Goal: Task Accomplishment & Management: Complete application form

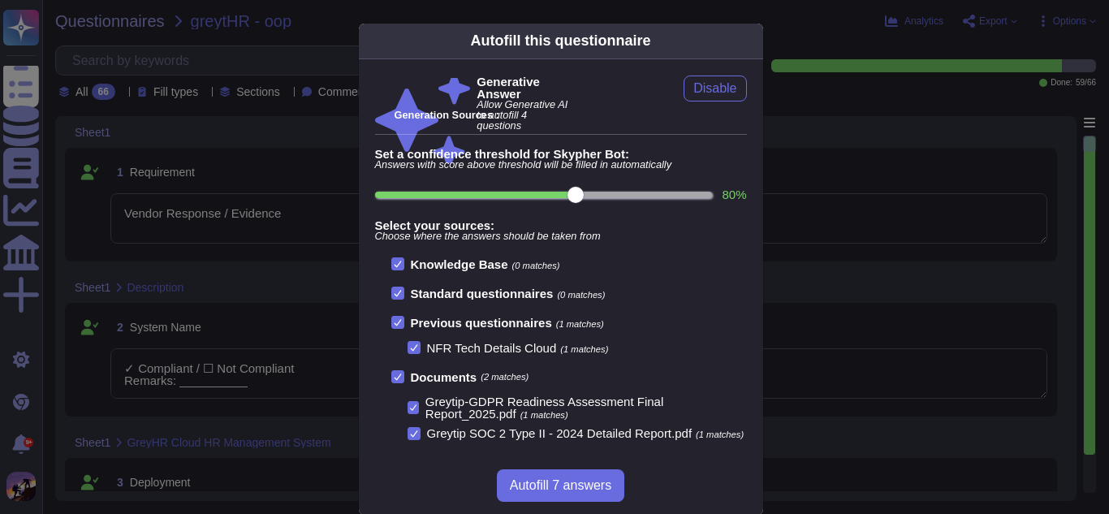
type textarea "Vendor Response / Evidence"
type textarea "✓ Compliant / ☐ Not Compliant Remarks: __________"
type textarea "☐ Compliant / ☐ Not Compliant Remarks: __________"
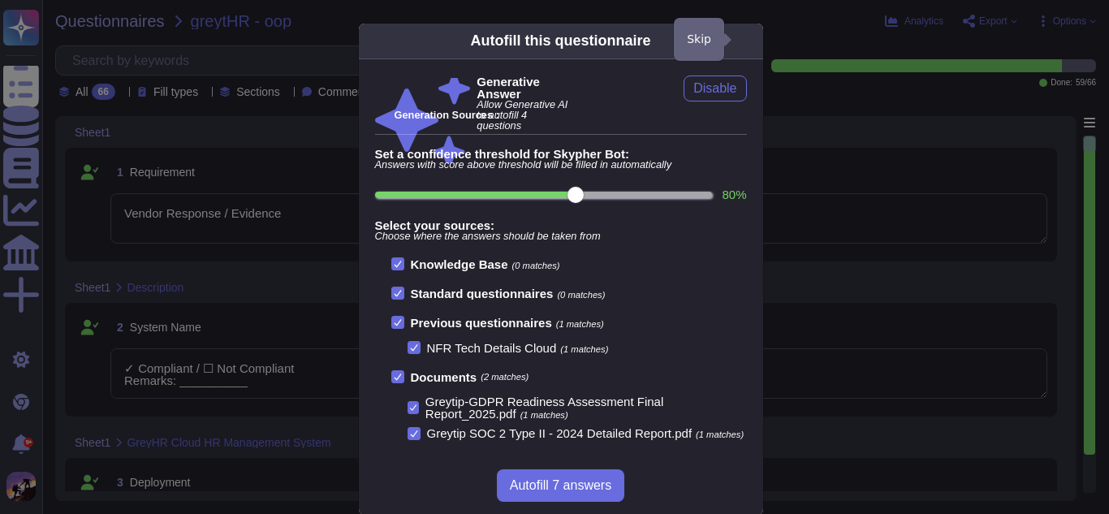
click at [753, 41] on icon at bounding box center [753, 41] width 0 height 0
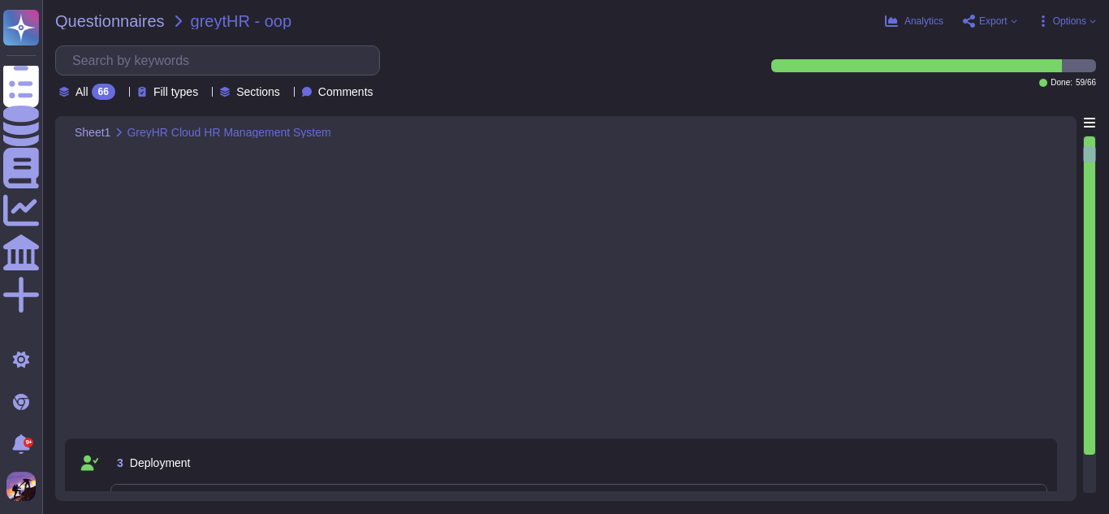
type textarea "☐ Compliant / ☐ Not Compliant Remarks: __________"
type textarea "Vendor Response / Evidence"
type textarea "☐ Compliant / ☐ Not Compliant Remarks: __________"
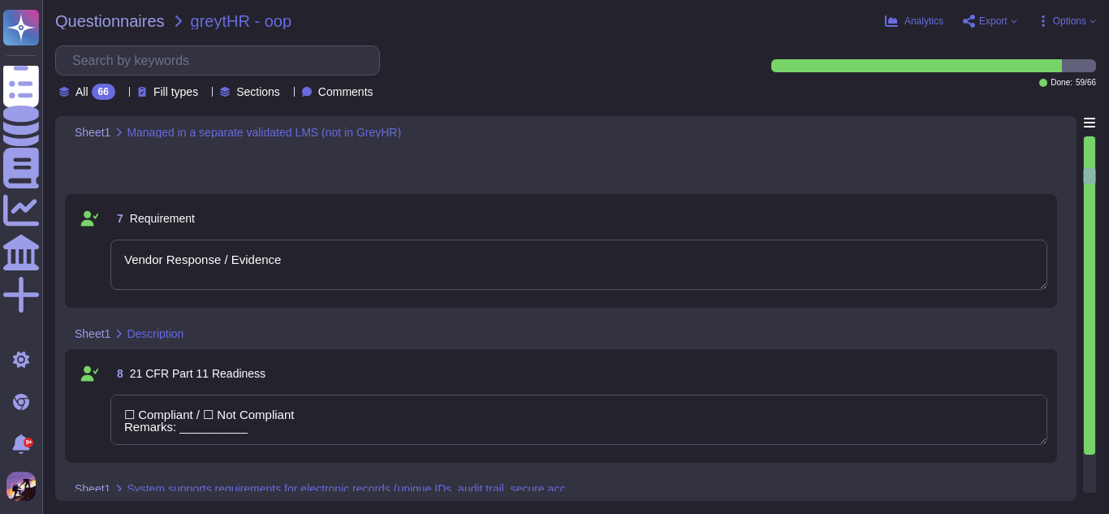
type textarea "☐ Compliant / ☐ Not Compliant Remarks: __________"
type textarea "✓ Compliant / ☐ Not Compliant Remarks: __________"
type textarea "☐ Compliant / ☐ Not Compliant Remarks: __________"
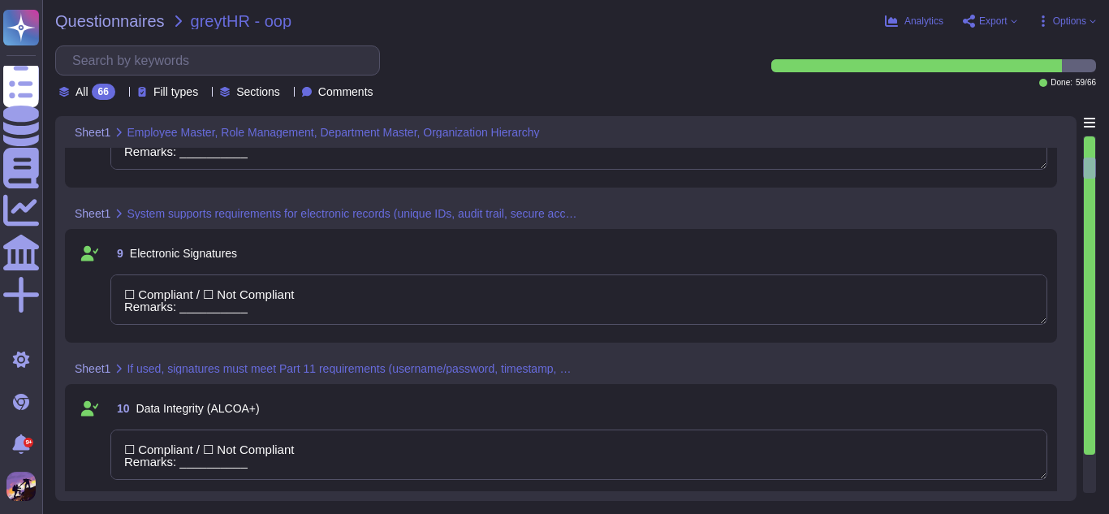
type textarea "☐ Compliant / ☐ Not Compliant Remarks: __________"
type textarea "Vendor Response / Evidence"
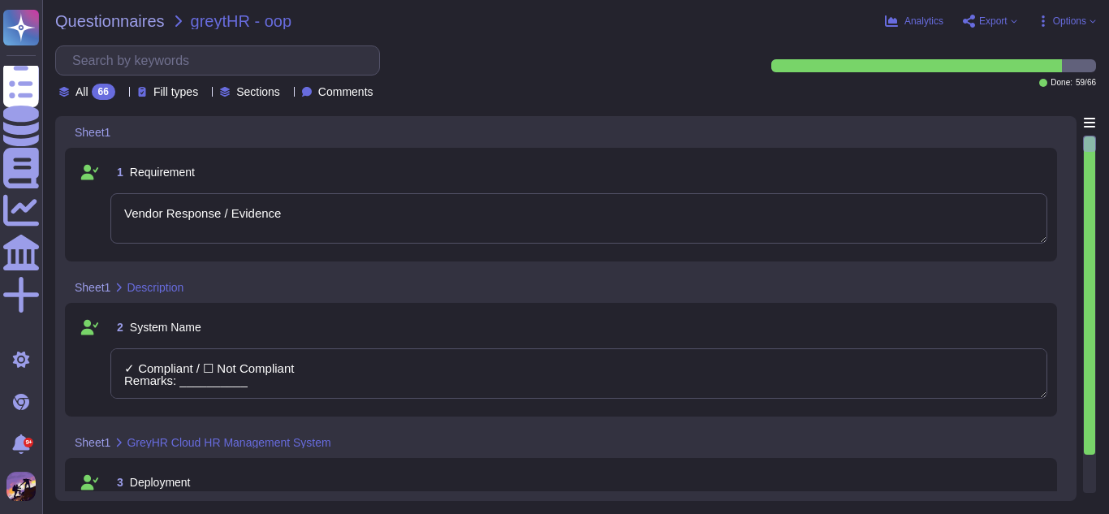
type textarea "Vendor Response / Evidence"
type textarea "✓ Compliant / ☐ Not Compliant Remarks: __________"
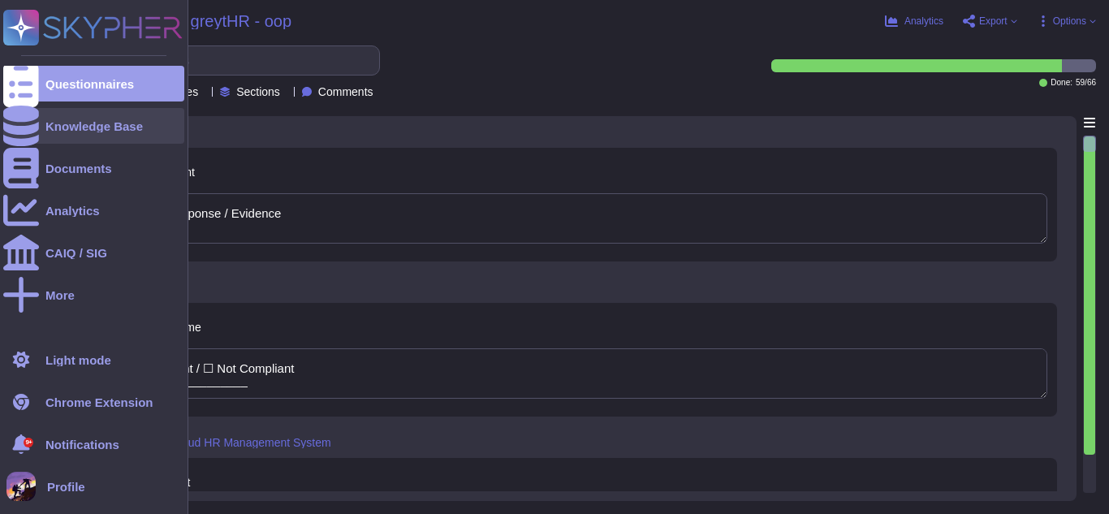
click at [14, 117] on div at bounding box center [21, 126] width 36 height 36
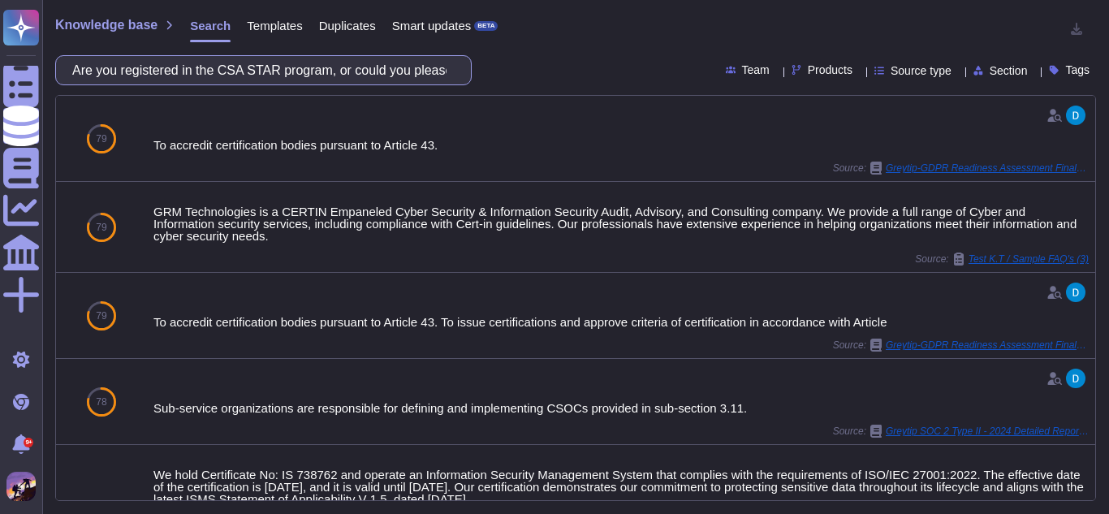
click at [377, 67] on input "Are you registered in the CSA STAR program, or could you please provide your pr…" at bounding box center [259, 70] width 390 height 28
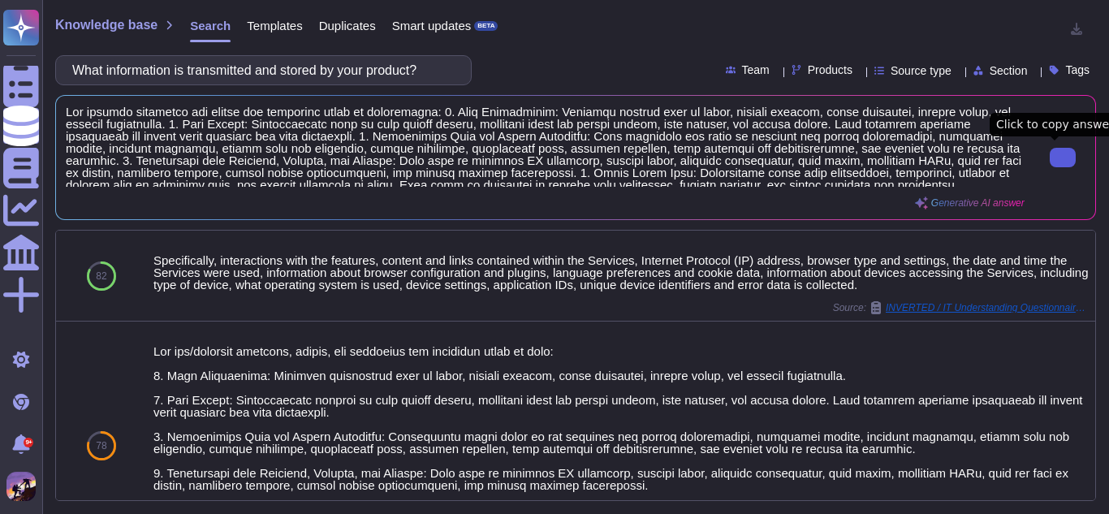
click at [1060, 166] on button at bounding box center [1063, 157] width 26 height 19
click at [385, 70] on input "What information is transmitted and stored by your product?" at bounding box center [259, 70] width 390 height 28
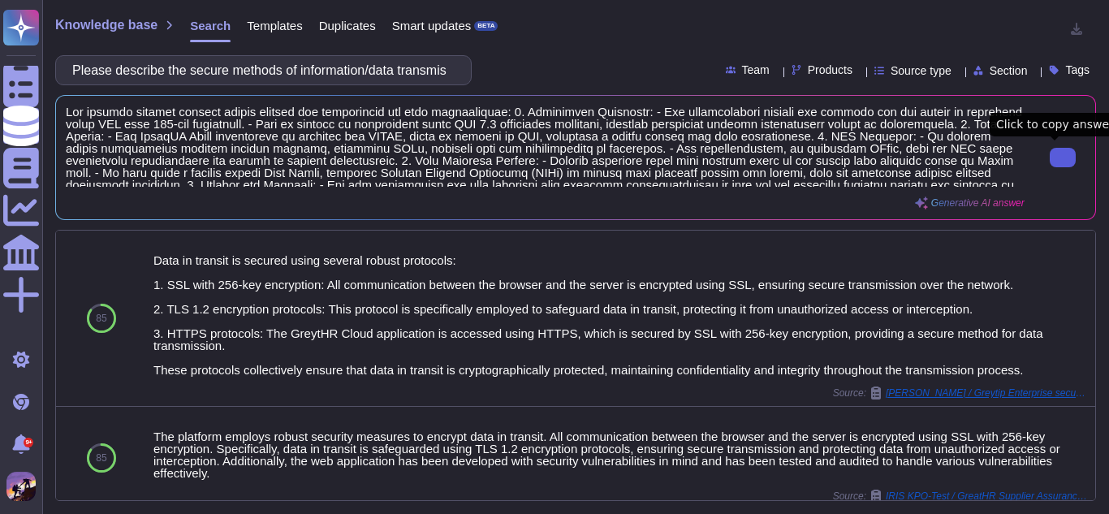
click at [1050, 153] on button at bounding box center [1063, 157] width 26 height 19
click at [323, 82] on input "Please describe the secure methods of information/data transmission in the cont…" at bounding box center [259, 70] width 390 height 28
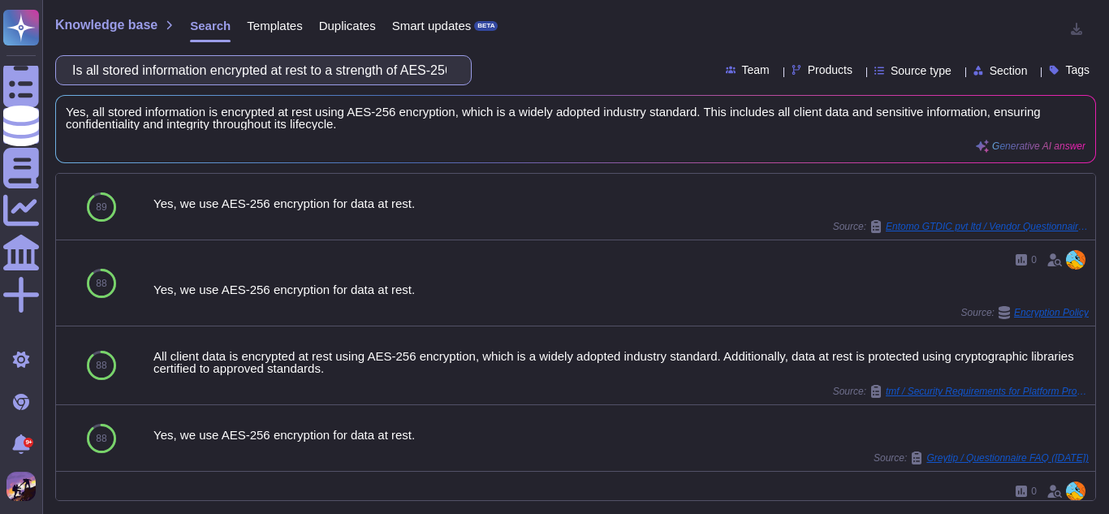
click at [436, 71] on input "Is all stored information encrypted at rest to a strength of AES-256 or greater" at bounding box center [259, 70] width 390 height 28
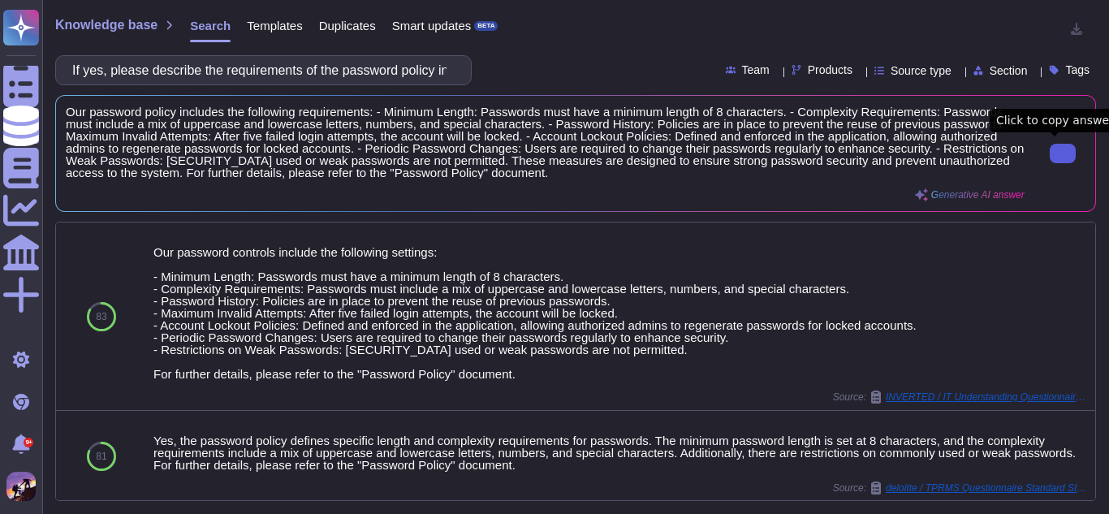
click at [403, 75] on input "If yes, please describe the requirements of the password policy including compl…" at bounding box center [259, 70] width 390 height 28
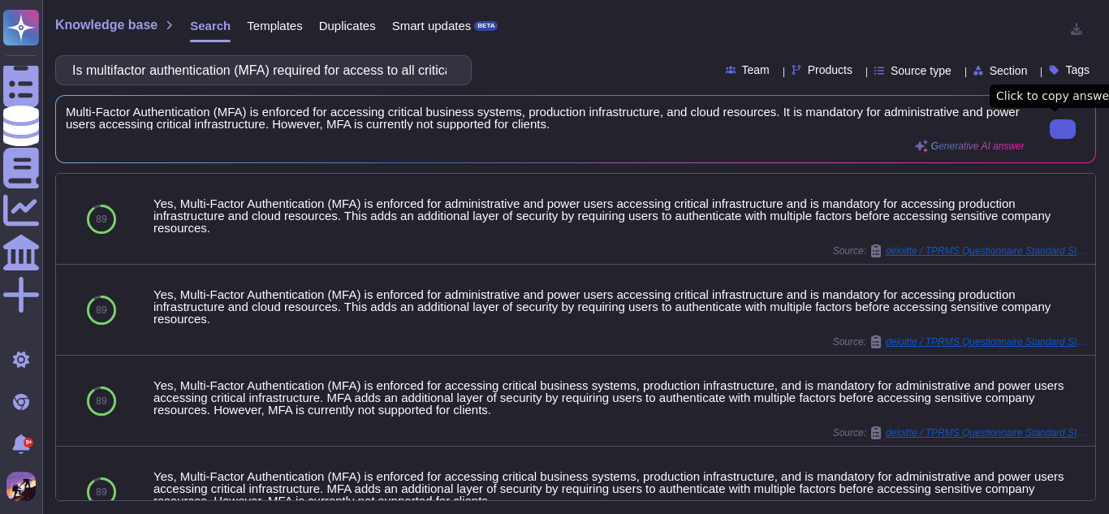
click at [1050, 127] on button at bounding box center [1063, 128] width 26 height 19
click at [305, 81] on input "Is multifactor authentication (MFA) required for access to all critical systems?" at bounding box center [259, 70] width 390 height 28
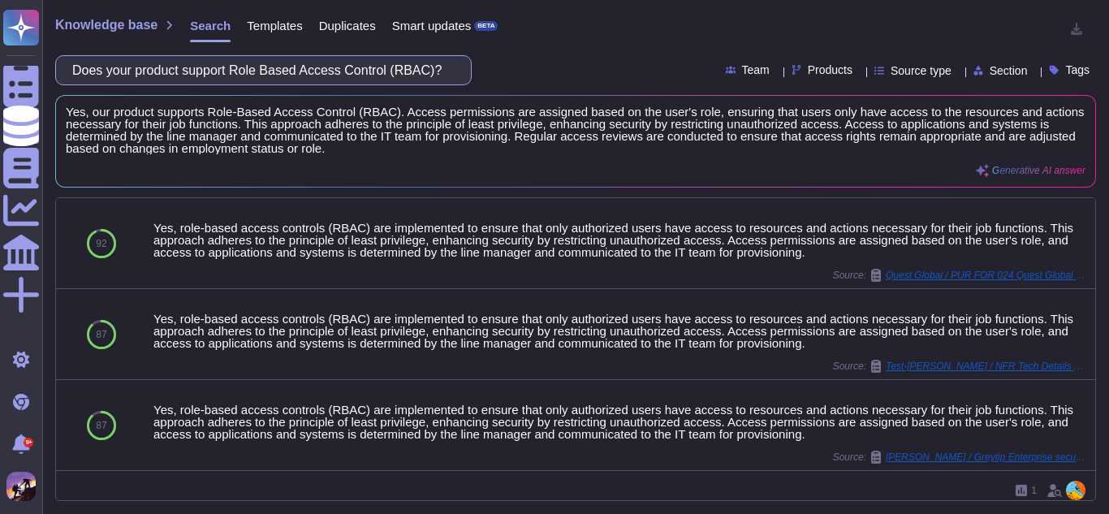
click at [367, 70] on input "Does your product support Role Based Access Control (RBAC)?" at bounding box center [259, 70] width 390 height 28
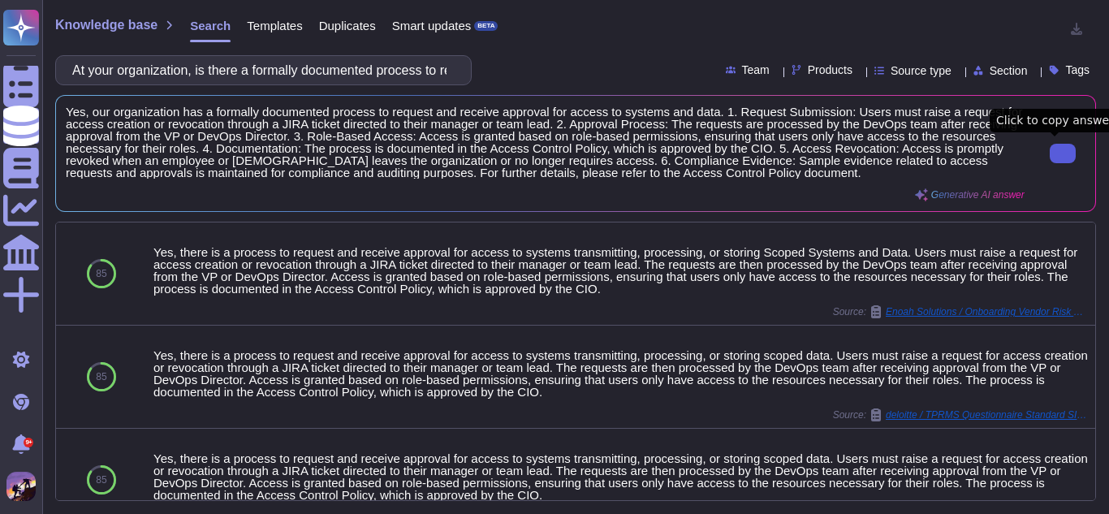
click at [1063, 153] on icon at bounding box center [1063, 153] width 0 height 0
click at [399, 74] on input "At your organization, is there a formally documented process to request and rec…" at bounding box center [259, 70] width 390 height 28
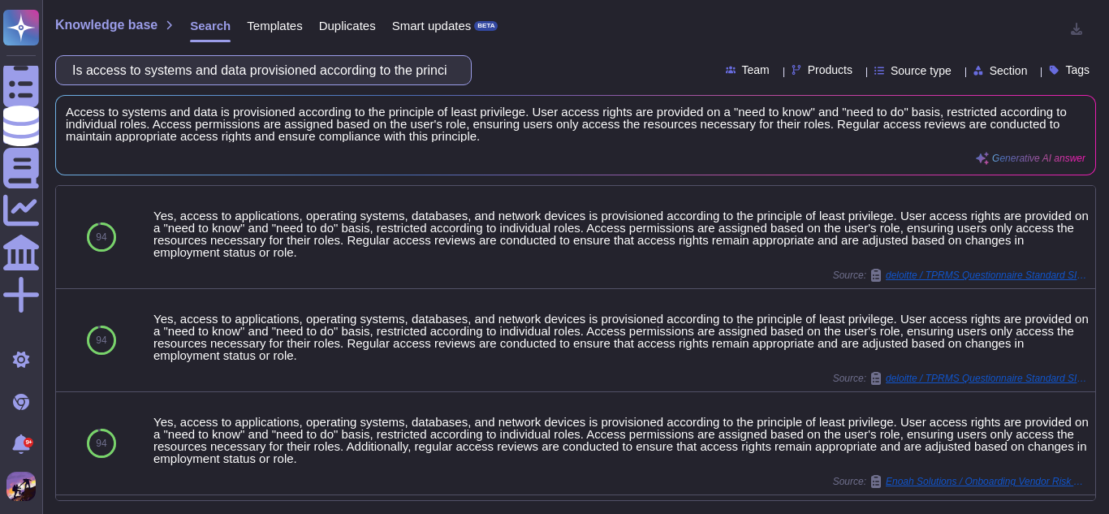
click at [389, 67] on input "Is access to systems and data provisioned according to the principle of least p…" at bounding box center [259, 70] width 390 height 28
click at [332, 63] on input "Is access to systems and data provisioned according to the minimum necessary st…" at bounding box center [259, 70] width 390 height 28
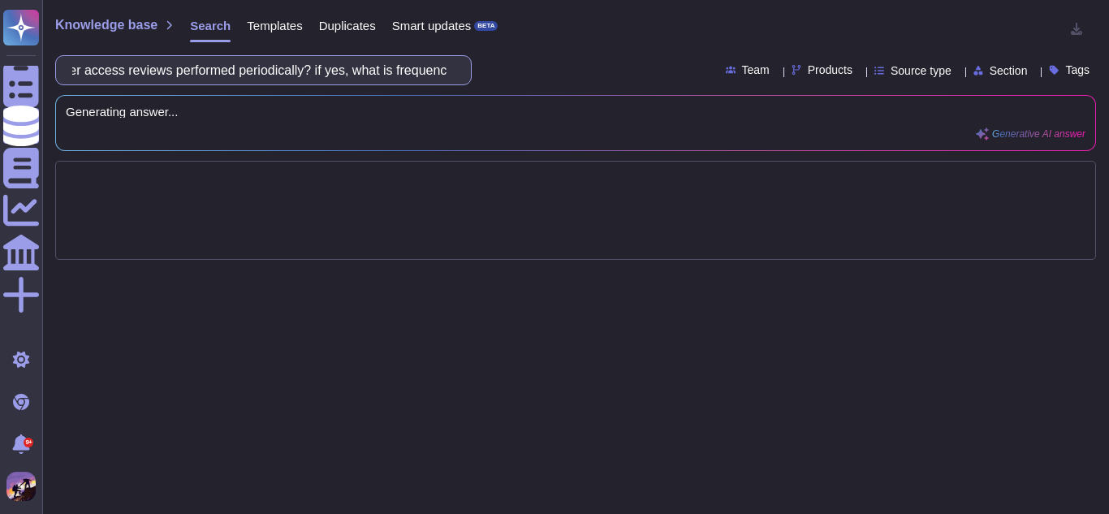
scroll to position [0, 53]
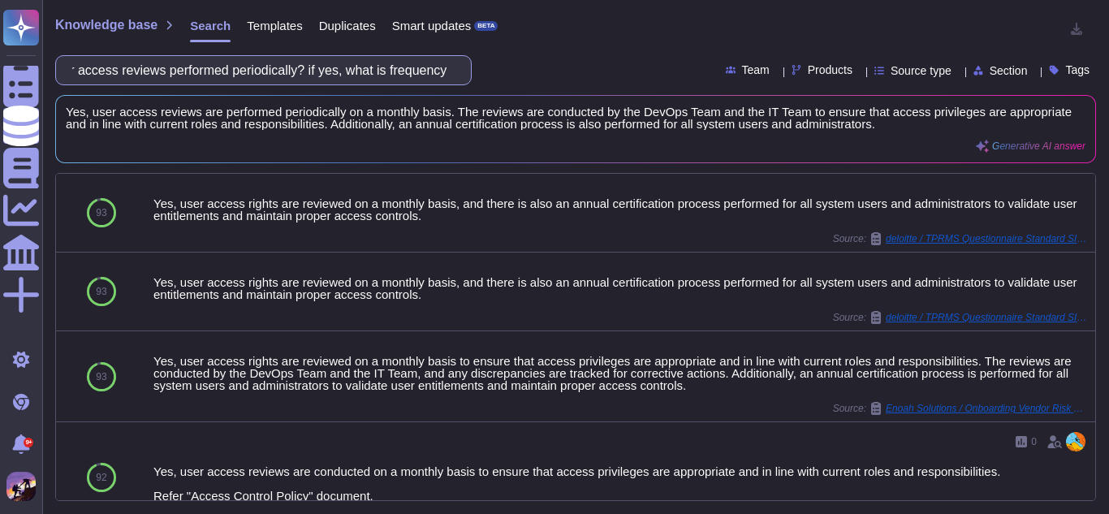
type input "Are user access reviews performed periodically? if yes, what is frequency"
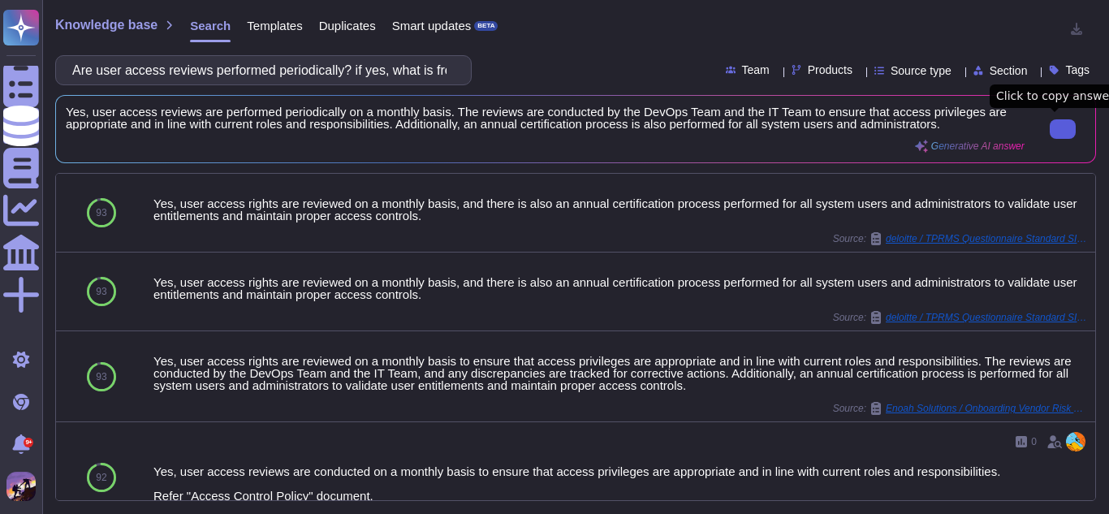
click at [1053, 136] on button at bounding box center [1063, 128] width 26 height 19
click at [364, 66] on input "Are user access reviews performed periodically? if yes, what is frequency" at bounding box center [259, 70] width 390 height 28
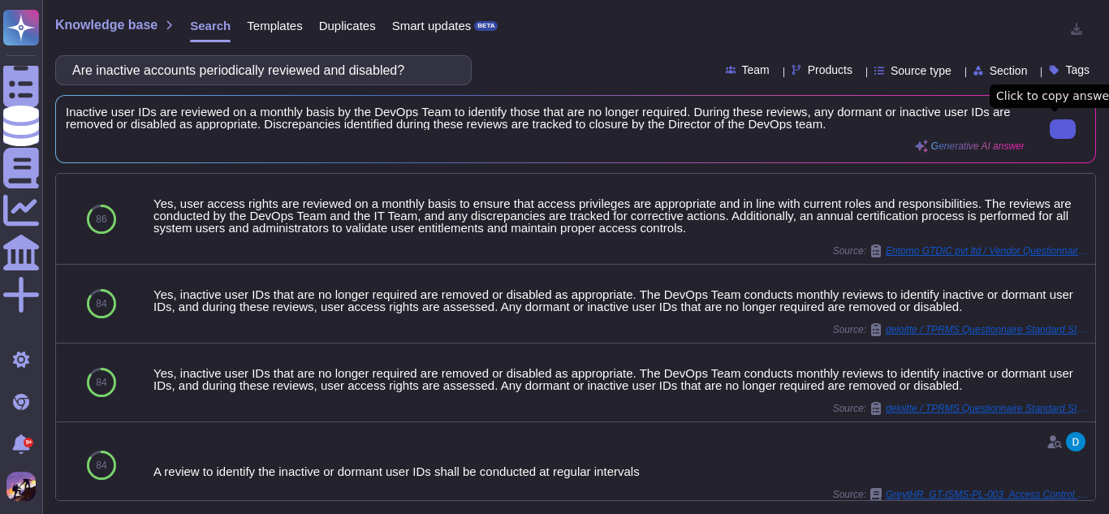
click at [1050, 125] on button at bounding box center [1063, 128] width 26 height 19
click at [428, 67] on input "Are inactive accounts periodically reviewed and disabled?" at bounding box center [259, 70] width 390 height 28
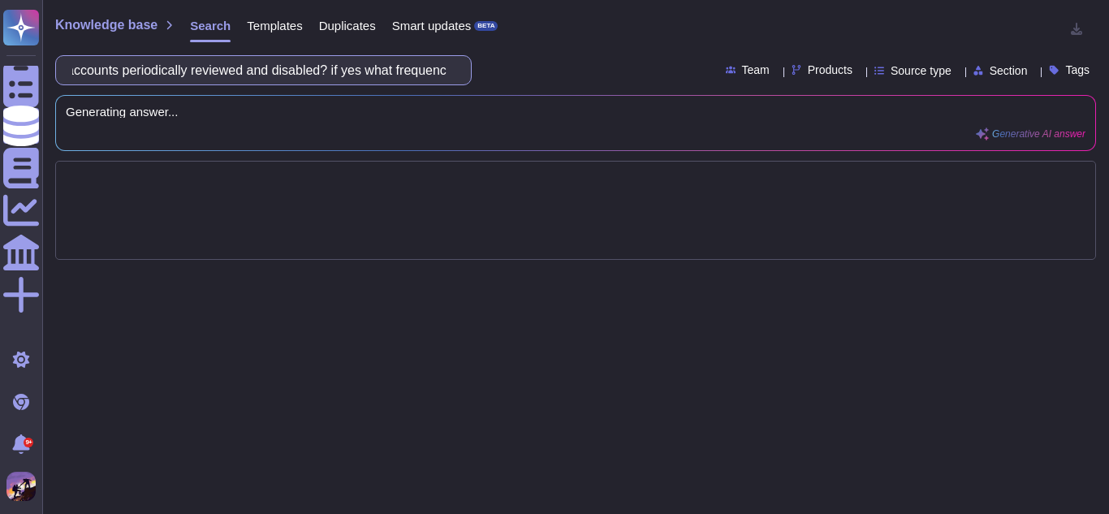
scroll to position [0, 93]
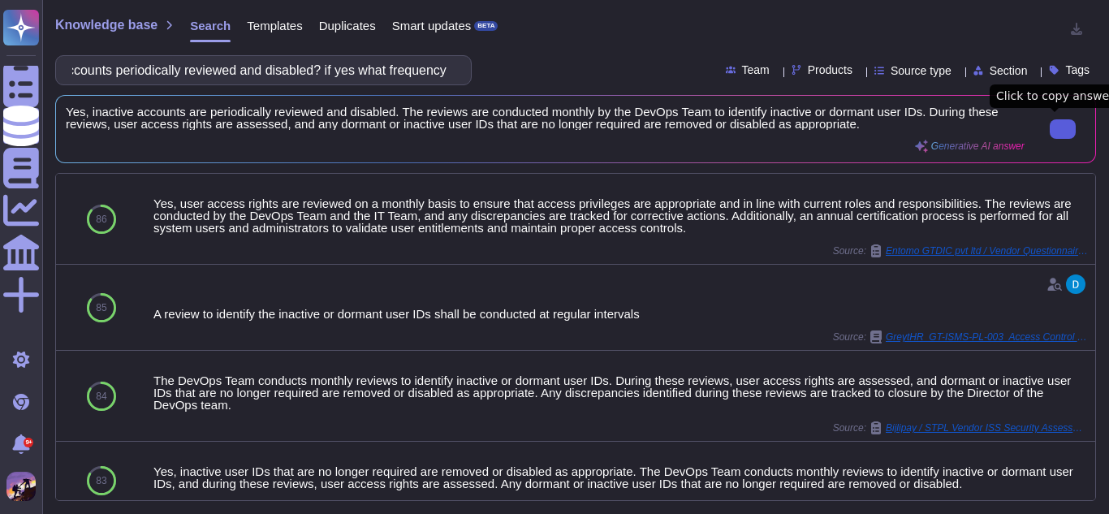
type input "Are inactive accounts periodically reviewed and disabled? if yes what frequency"
click at [1050, 128] on button at bounding box center [1063, 128] width 26 height 19
click at [374, 79] on input "Are inactive accounts periodically reviewed and disabled? if yes what frequency" at bounding box center [259, 70] width 390 height 28
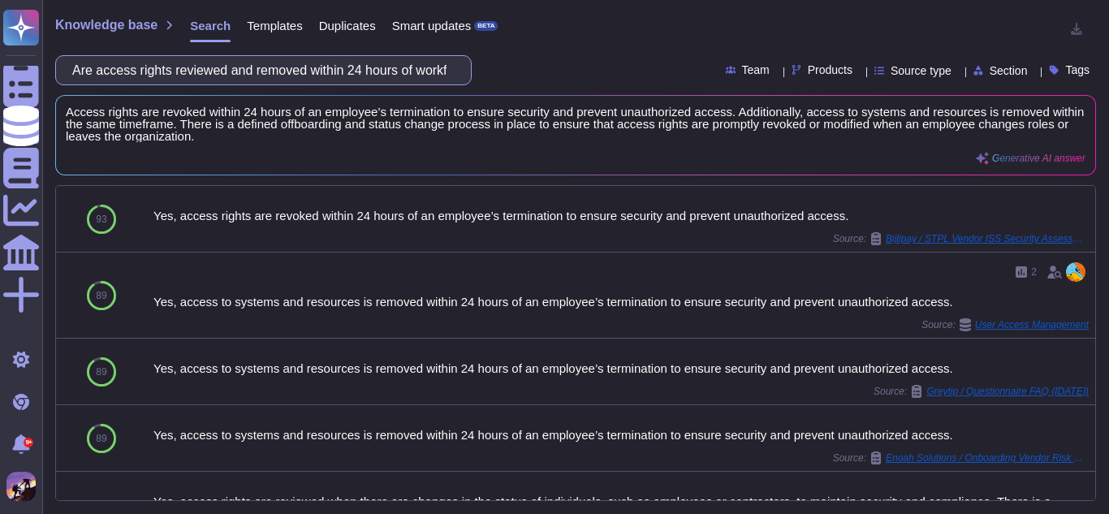
click at [354, 77] on input "Are access rights reviewed and removed within 24 hours of workforce member's te…" at bounding box center [259, 70] width 390 height 28
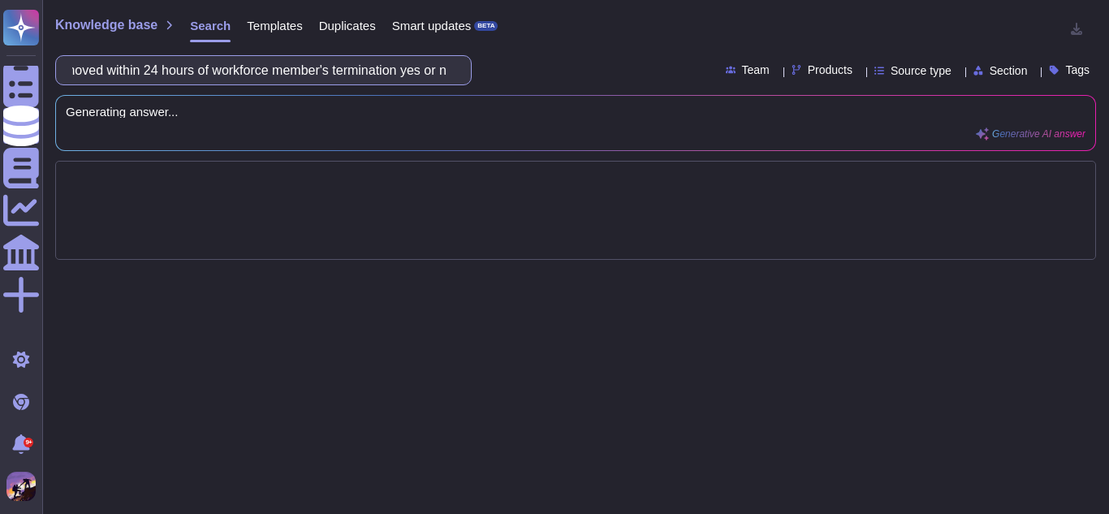
scroll to position [0, 225]
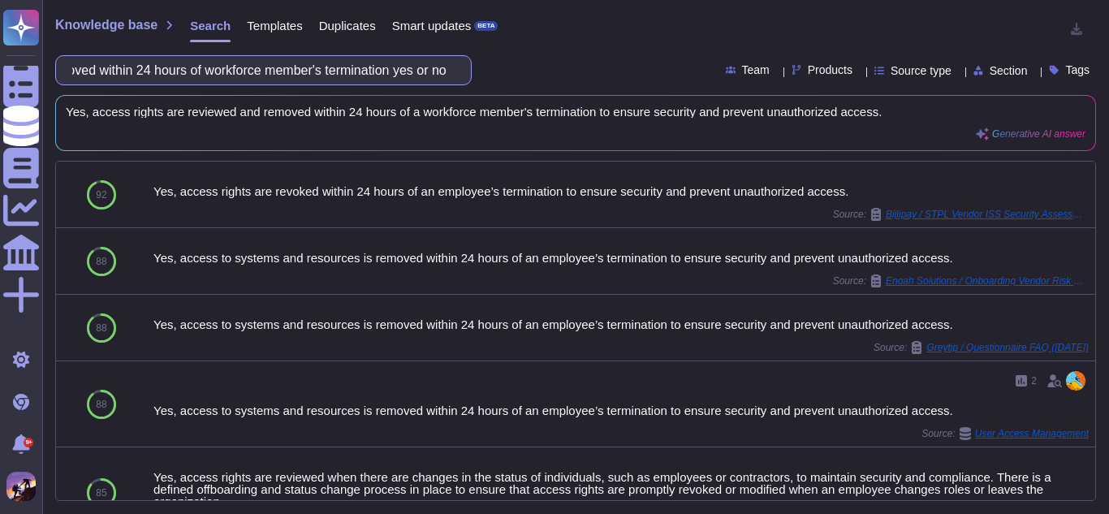
type input "Are access rights reviewed and removed within 24 hours of workforce member's te…"
click at [338, 78] on input "Are access rights reviewed and removed within 24 hours of workforce member's te…" at bounding box center [259, 70] width 390 height 28
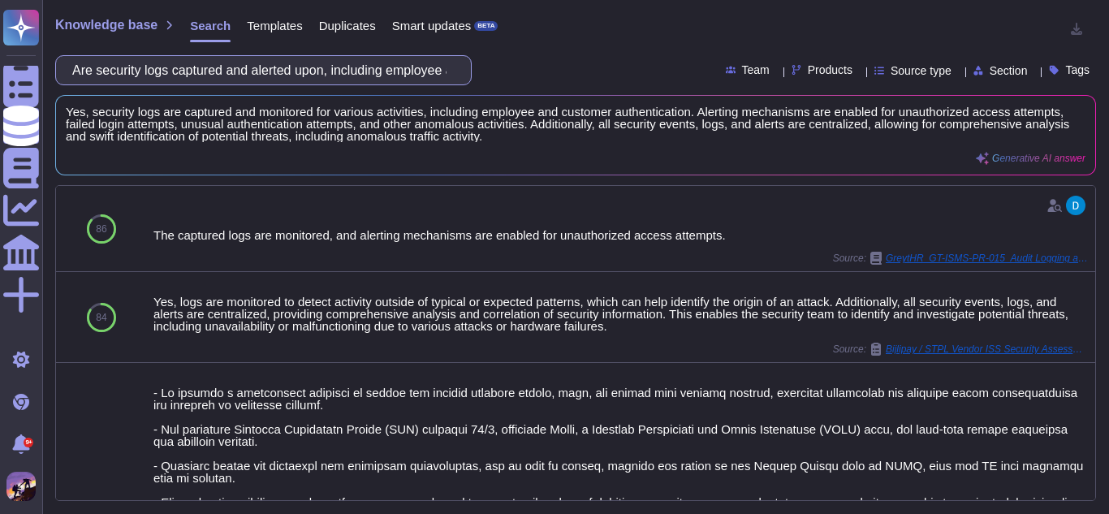
click at [370, 77] on input "Are security logs captured and alerted upon, including employee and customer au…" at bounding box center [259, 70] width 390 height 28
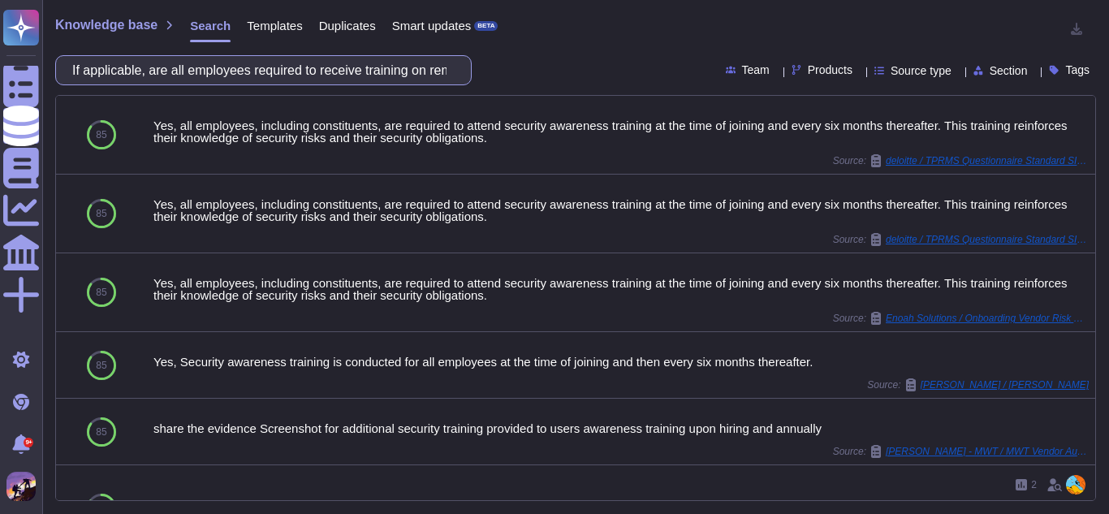
click at [425, 73] on input "If applicable, are all employees required to receive training on remote working…" at bounding box center [259, 70] width 390 height 28
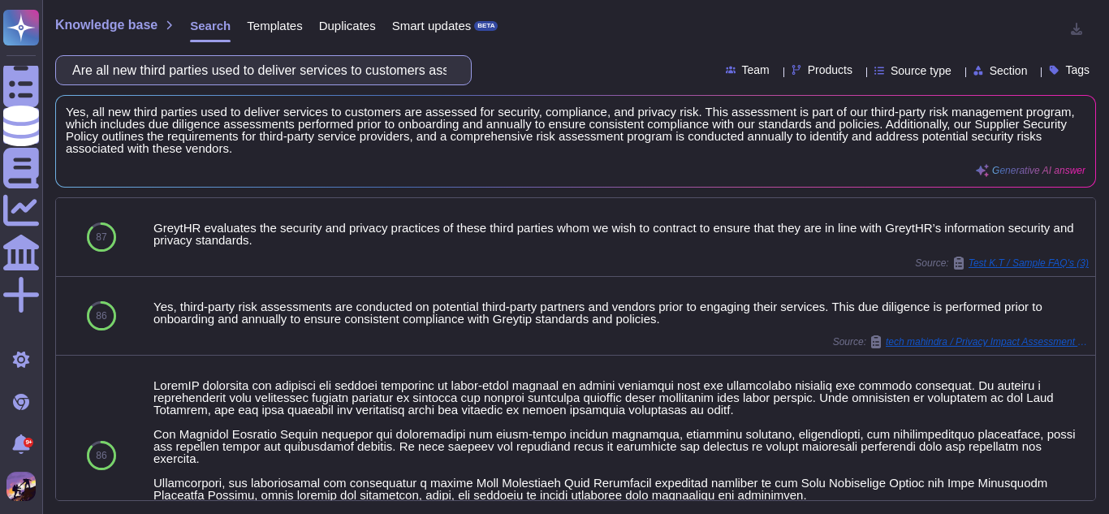
click at [433, 75] on input "Are all new third parties used to deliver services to customers assessed for se…" at bounding box center [259, 70] width 390 height 28
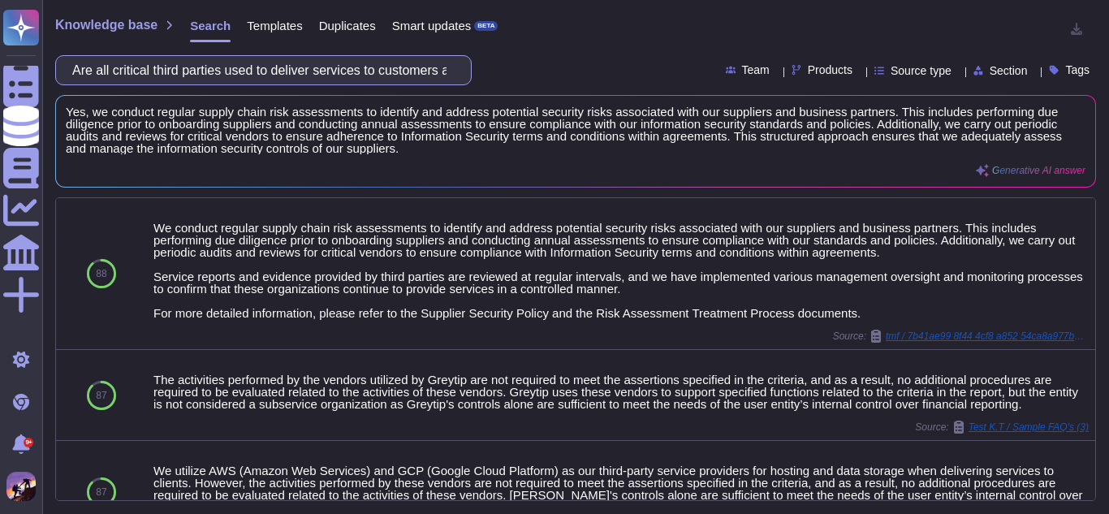
click at [291, 77] on input "Are all critical third parties used to deliver services to customers assessed f…" at bounding box center [259, 70] width 390 height 28
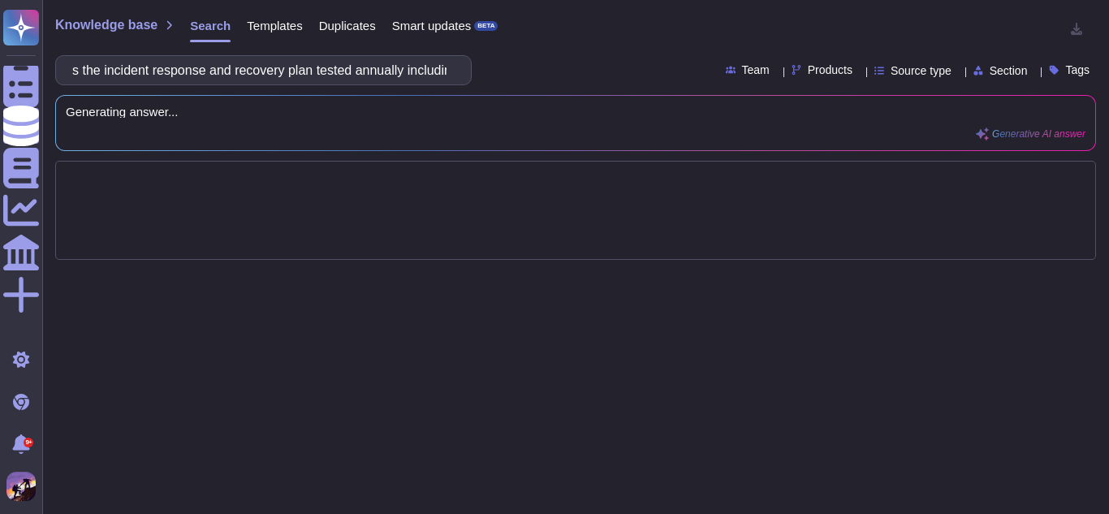
click at [455, 67] on div "s the incident response and recovery plan tested annually including all neccesa…" at bounding box center [263, 70] width 416 height 30
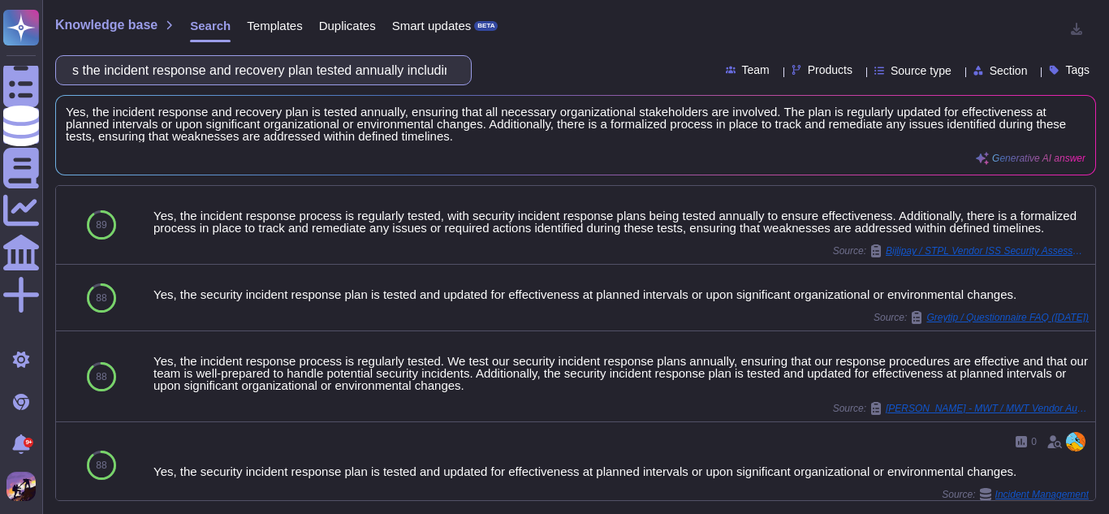
click at [447, 74] on input "s the incident response and recovery plan tested annually including all neccesa…" at bounding box center [259, 70] width 390 height 28
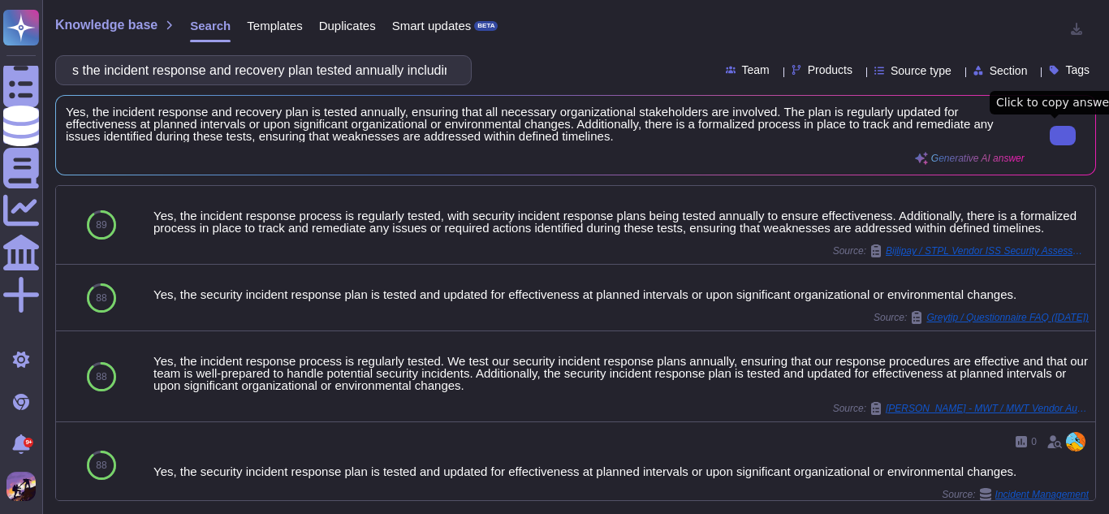
click at [1050, 133] on button at bounding box center [1063, 135] width 26 height 19
click at [356, 67] on input "s the incident response and recovery plan tested annually including all neccesa…" at bounding box center [259, 70] width 390 height 28
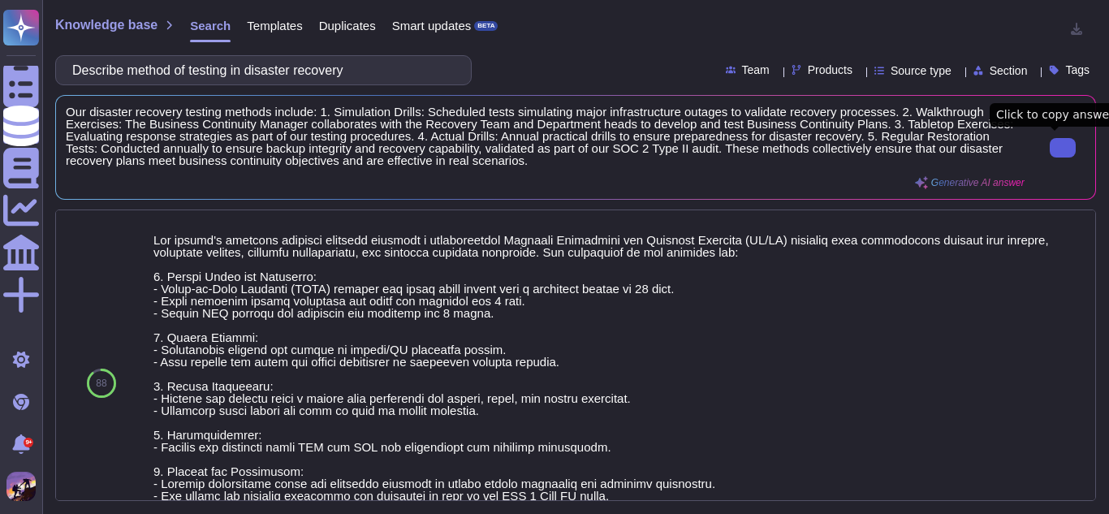
type input "Describe method of testing in disaster recovery"
click at [1050, 157] on button at bounding box center [1063, 147] width 26 height 19
click at [356, 72] on input "Describe method of testing in disaster recovery" at bounding box center [259, 70] width 390 height 28
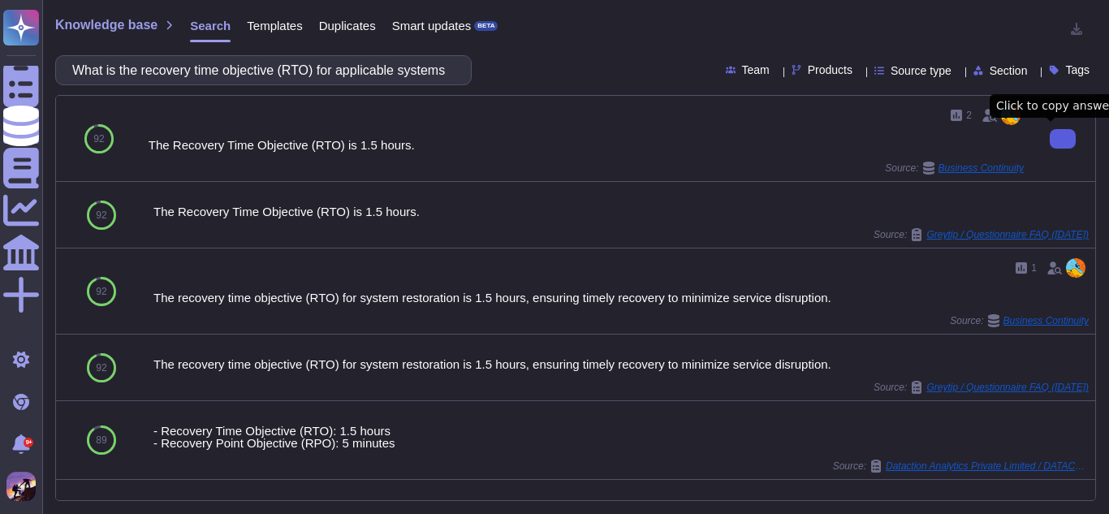
click at [1050, 129] on button at bounding box center [1063, 138] width 26 height 19
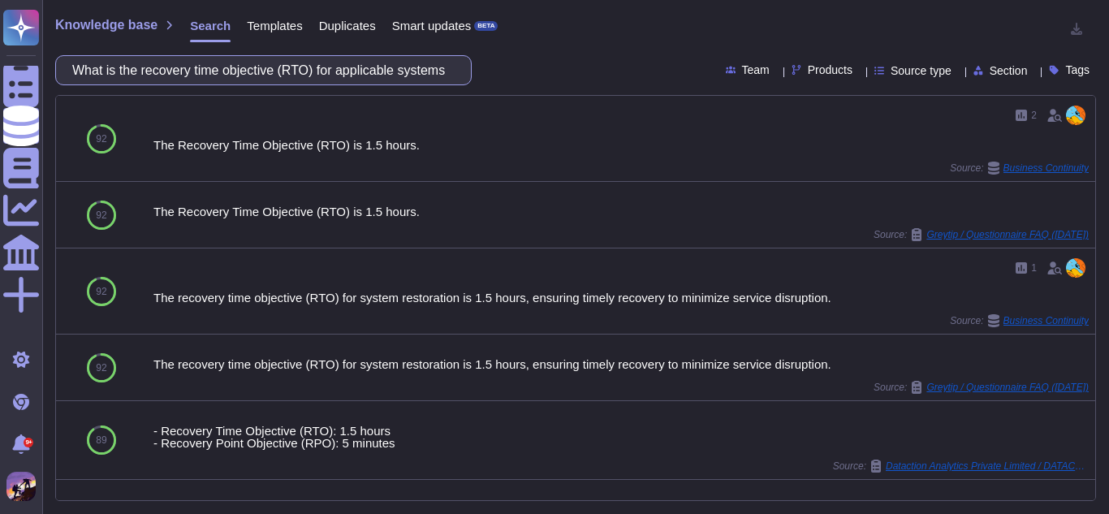
click at [307, 70] on input "What is the recovery time objective (RTO) for applicable systems hosting Health…" at bounding box center [259, 70] width 390 height 28
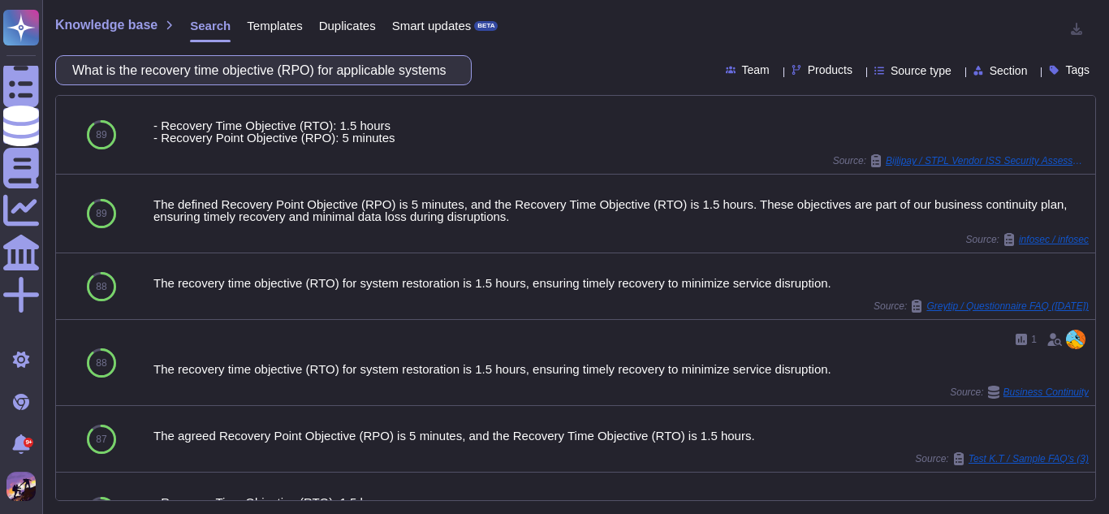
type input "What is the recovery time objective (RPO) for applicable systems hosting Health…"
click at [395, 71] on input "What is the recovery time objective (RPO) for applicable systems hosting Health…" at bounding box center [259, 70] width 390 height 28
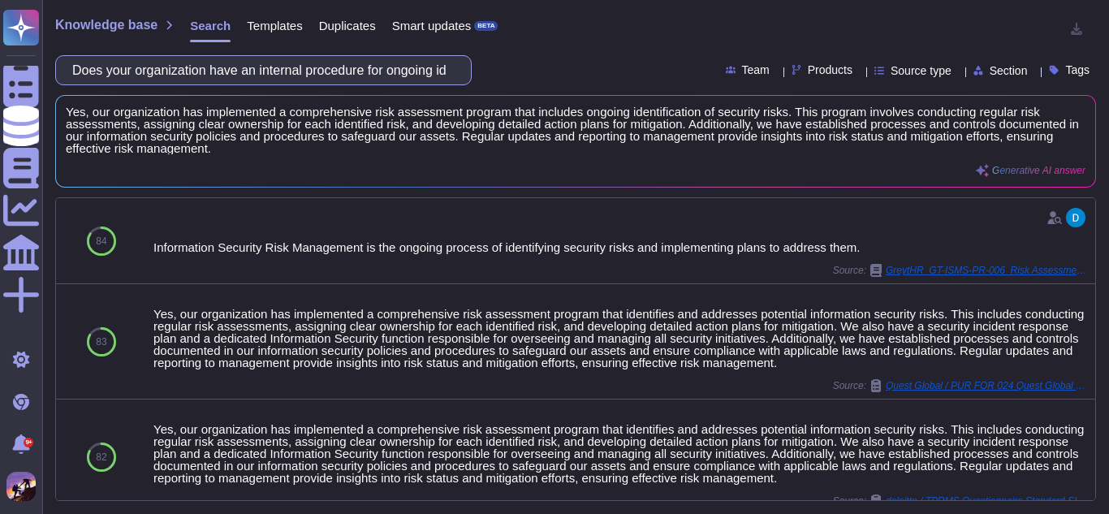
click at [361, 71] on input "Does your organization have an internal procedure for ongoing identification ri…" at bounding box center [259, 70] width 390 height 28
